Goal: Task Accomplishment & Management: Use online tool/utility

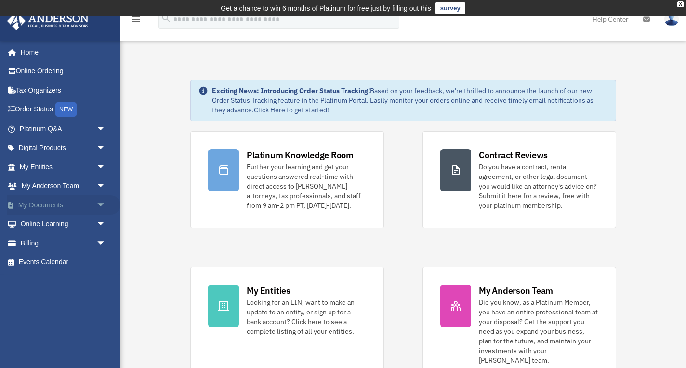
click at [43, 205] on link "My Documents arrow_drop_down" at bounding box center [64, 204] width 114 height 19
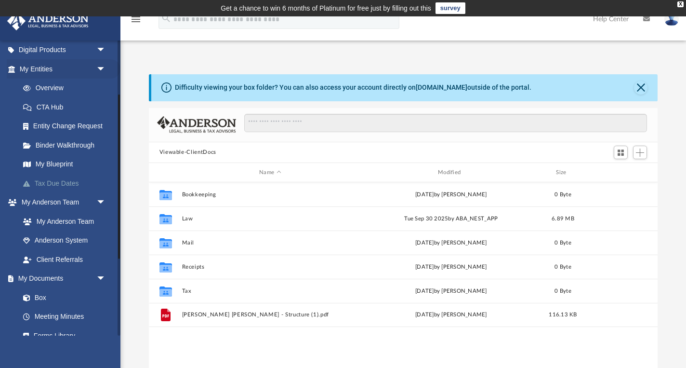
scroll to position [100, 0]
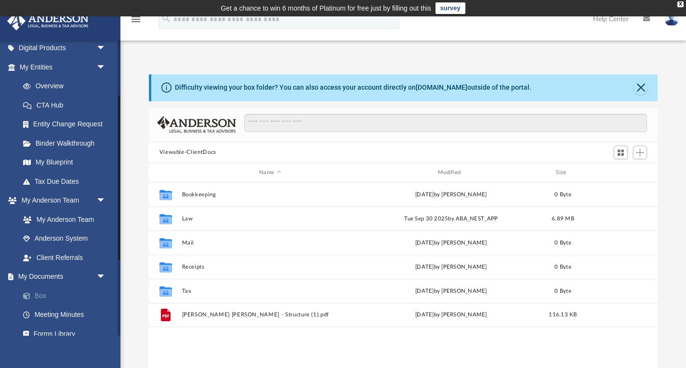
click at [50, 288] on link "Box" at bounding box center [66, 295] width 107 height 19
click at [101, 268] on span "arrow_drop_down" at bounding box center [105, 277] width 19 height 20
click at [55, 274] on link "My Documents arrow_drop_up" at bounding box center [64, 276] width 114 height 19
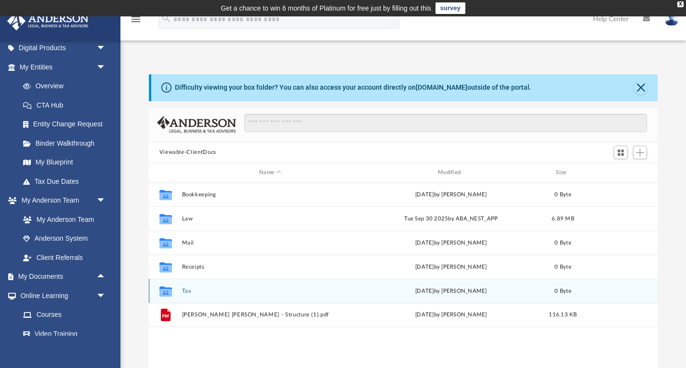
click at [187, 290] on button "Tax" at bounding box center [270, 291] width 177 height 6
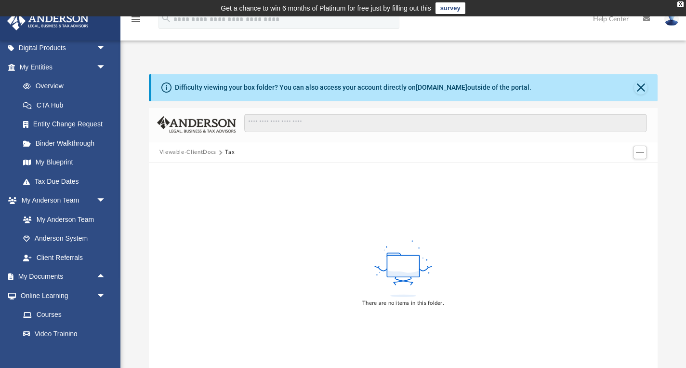
scroll to position [1, 0]
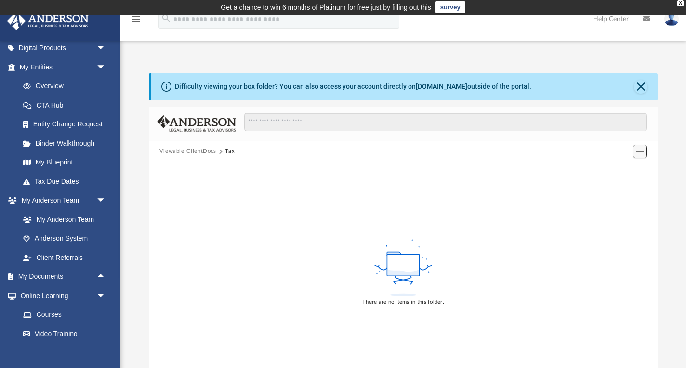
click at [640, 152] on span "Add" at bounding box center [640, 151] width 8 height 8
click at [622, 172] on li "Upload" at bounding box center [626, 170] width 31 height 10
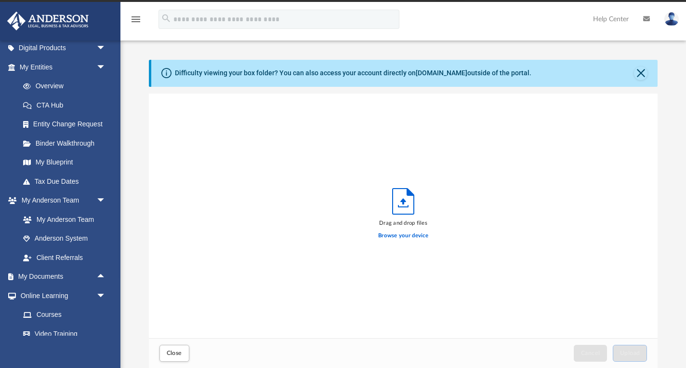
scroll to position [244, 509]
click at [410, 234] on label "Browse your device" at bounding box center [403, 235] width 50 height 9
click at [0, 0] on input "Browse your device" at bounding box center [0, 0] width 0 height 0
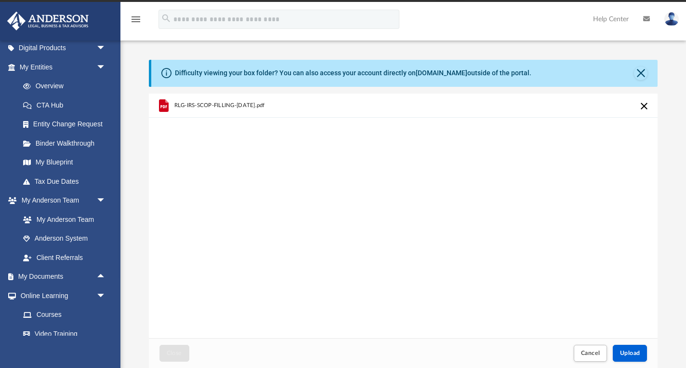
drag, startPoint x: 287, startPoint y: 106, endPoint x: 227, endPoint y: 177, distance: 93.0
click at [208, 159] on div "RLG-IRS-SCOP-FILLING-[DATE].pdf" at bounding box center [403, 215] width 509 height 245
